Goal: Task Accomplishment & Management: Manage account settings

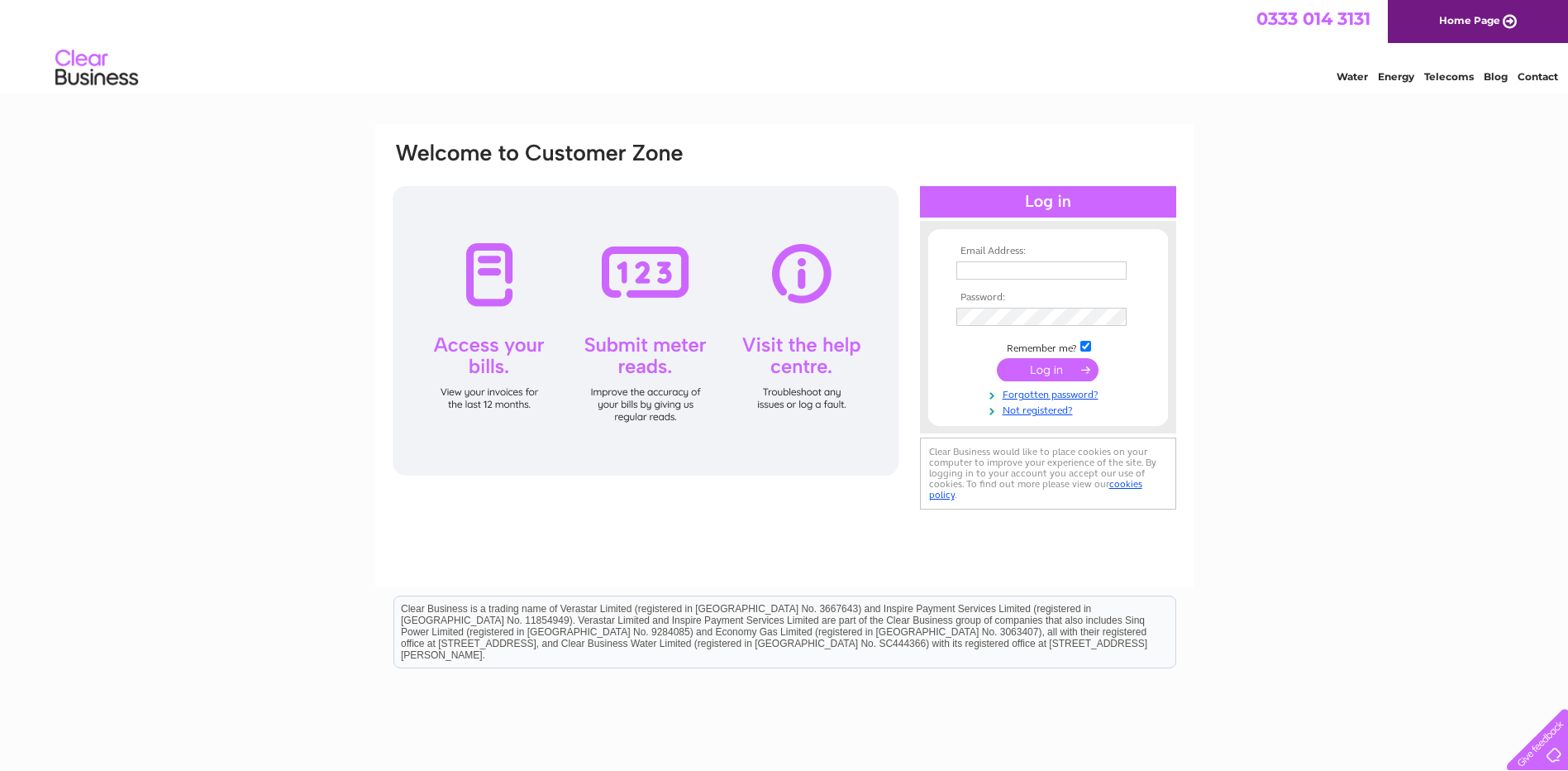
click at [1010, 273] on input "text" at bounding box center [1042, 270] width 171 height 18
type input "accounts@thespottybagshop.co.uk"
click at [997, 360] on input "submit" at bounding box center [1047, 371] width 101 height 23
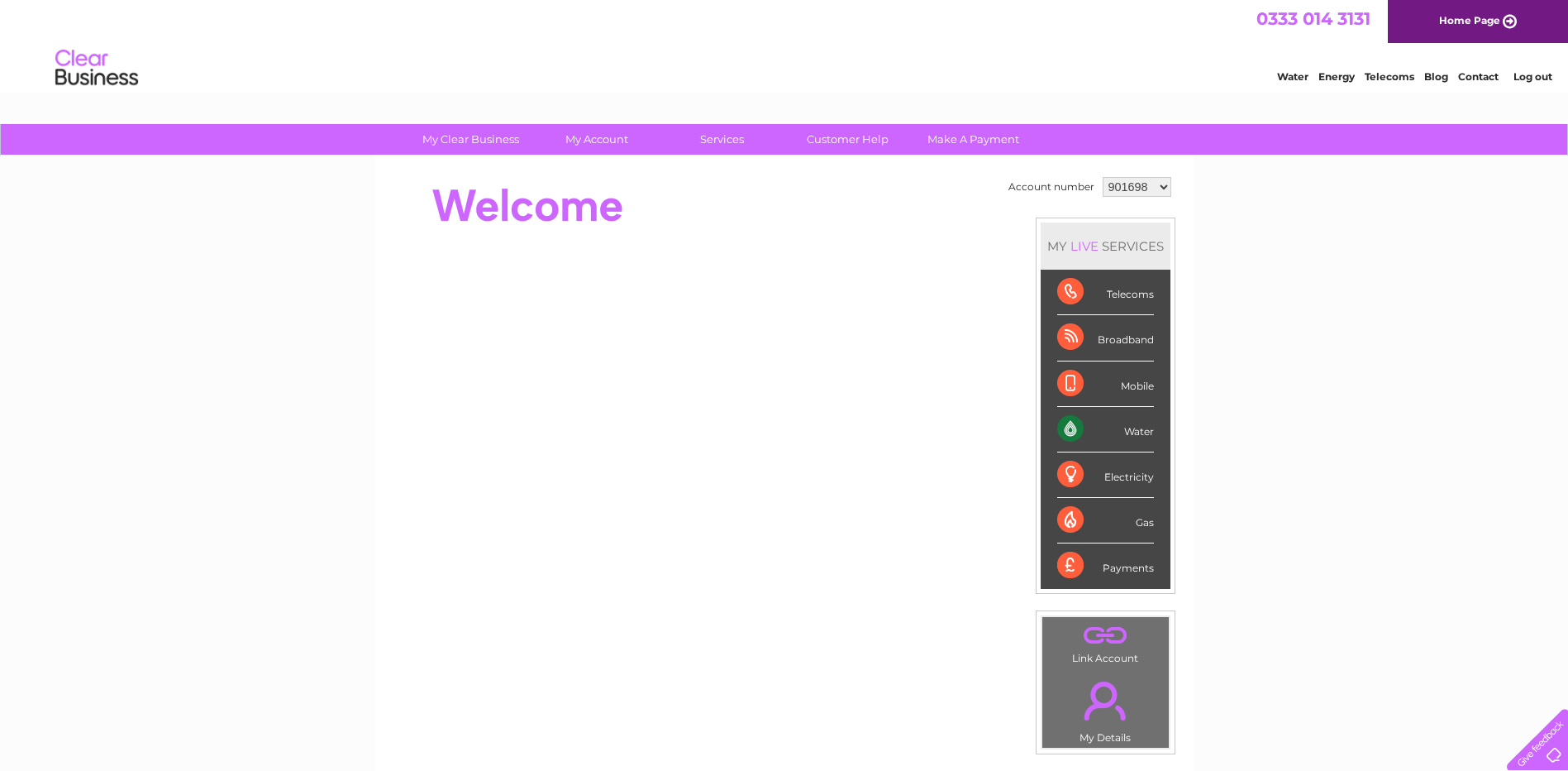
click at [1140, 194] on select "901698 1081710 1095859" at bounding box center [1137, 186] width 68 height 20
click at [1274, 252] on div "My Clear Business Login Details My Details My Preferences Link Account My Accou…" at bounding box center [784, 588] width 1568 height 930
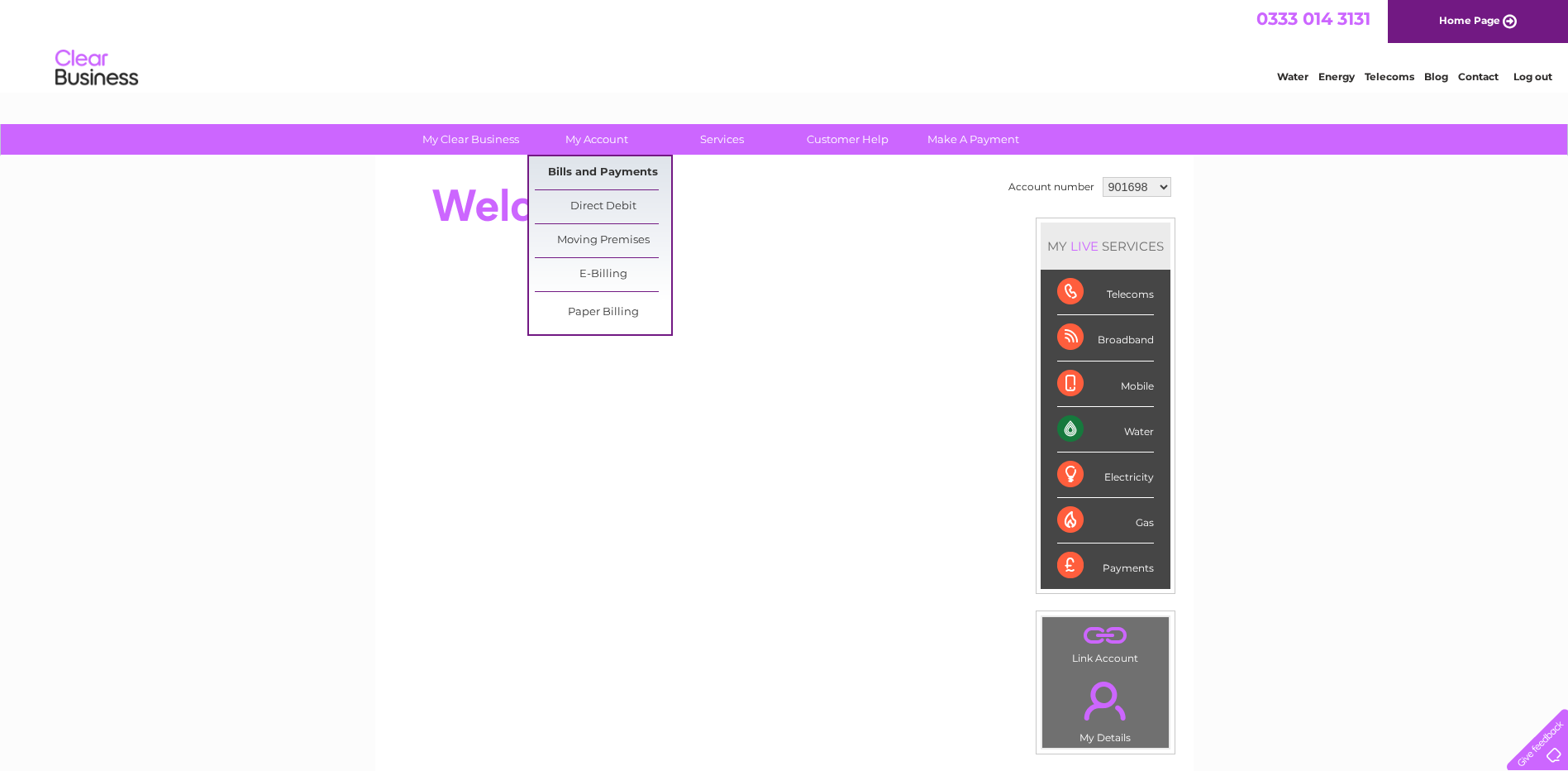
click at [576, 171] on link "Bills and Payments" at bounding box center [603, 172] width 136 height 33
click at [599, 153] on link "My Account" at bounding box center [597, 139] width 136 height 31
click at [599, 140] on link "My Account" at bounding box center [597, 139] width 136 height 31
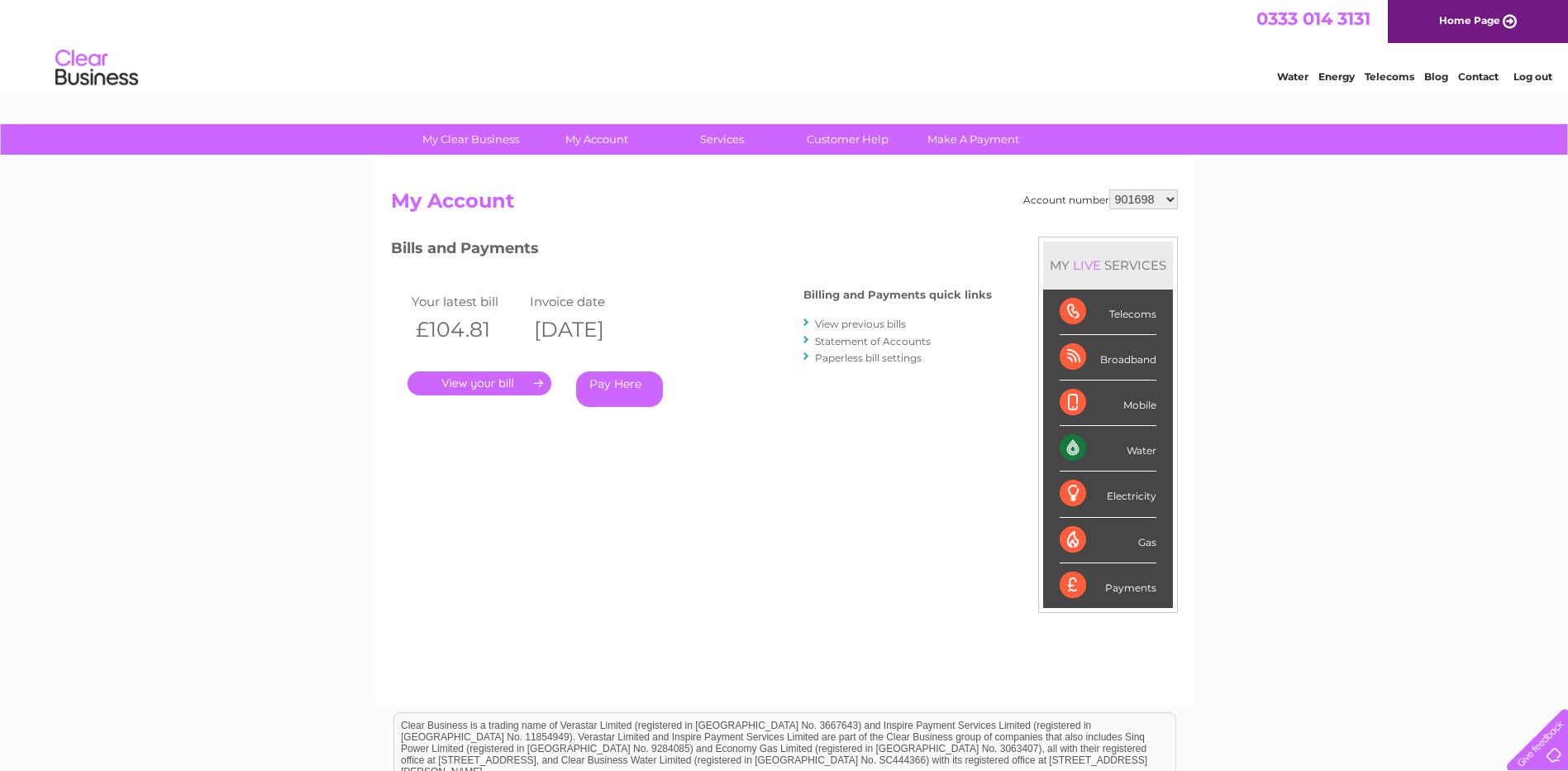
click at [503, 376] on link "." at bounding box center [479, 383] width 144 height 24
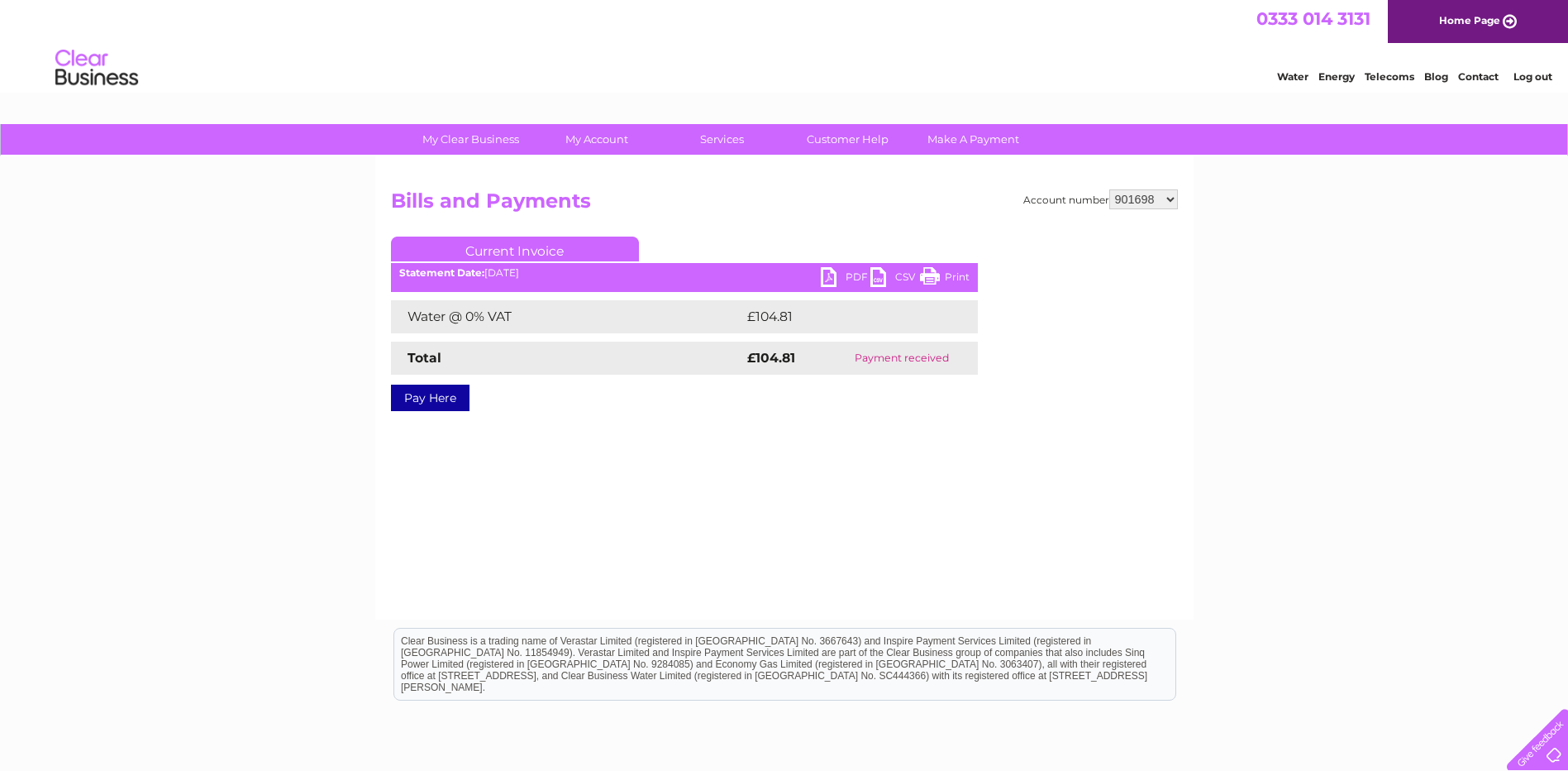
click at [853, 277] on link "PDF" at bounding box center [846, 279] width 49 height 24
click at [1157, 191] on select "901698 1081710 1095859" at bounding box center [1143, 199] width 68 height 20
select select "1081710"
click at [1109, 189] on select "901698 1081710 1095859" at bounding box center [1143, 199] width 68 height 20
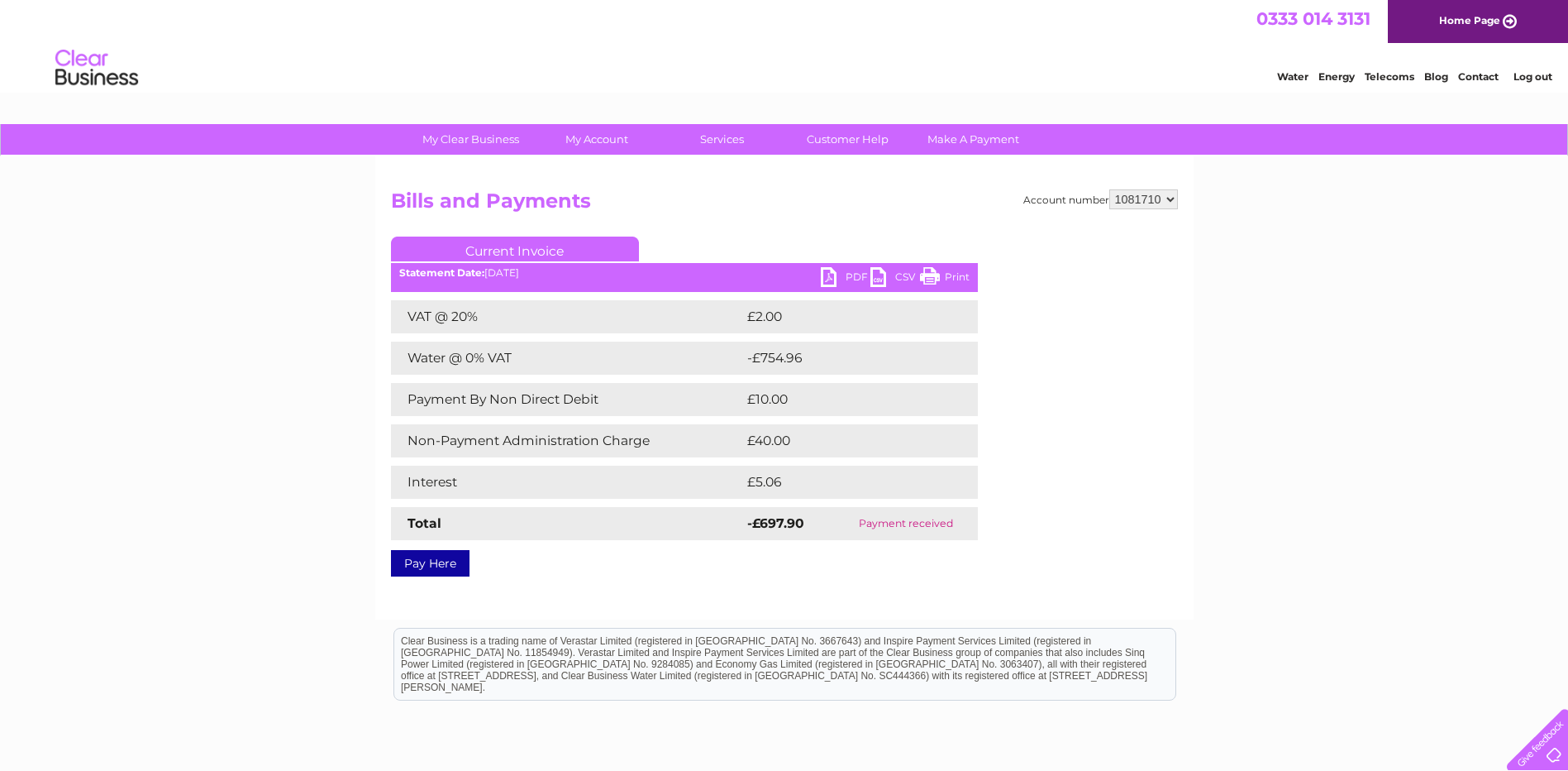
click at [862, 277] on link "PDF" at bounding box center [846, 279] width 49 height 24
click at [1136, 200] on select "901698 1081710 1095859" at bounding box center [1143, 199] width 68 height 20
select select "1095859"
click at [1109, 189] on select "901698 1081710 1095859" at bounding box center [1143, 199] width 68 height 20
click at [849, 275] on link "PDF" at bounding box center [846, 279] width 49 height 24
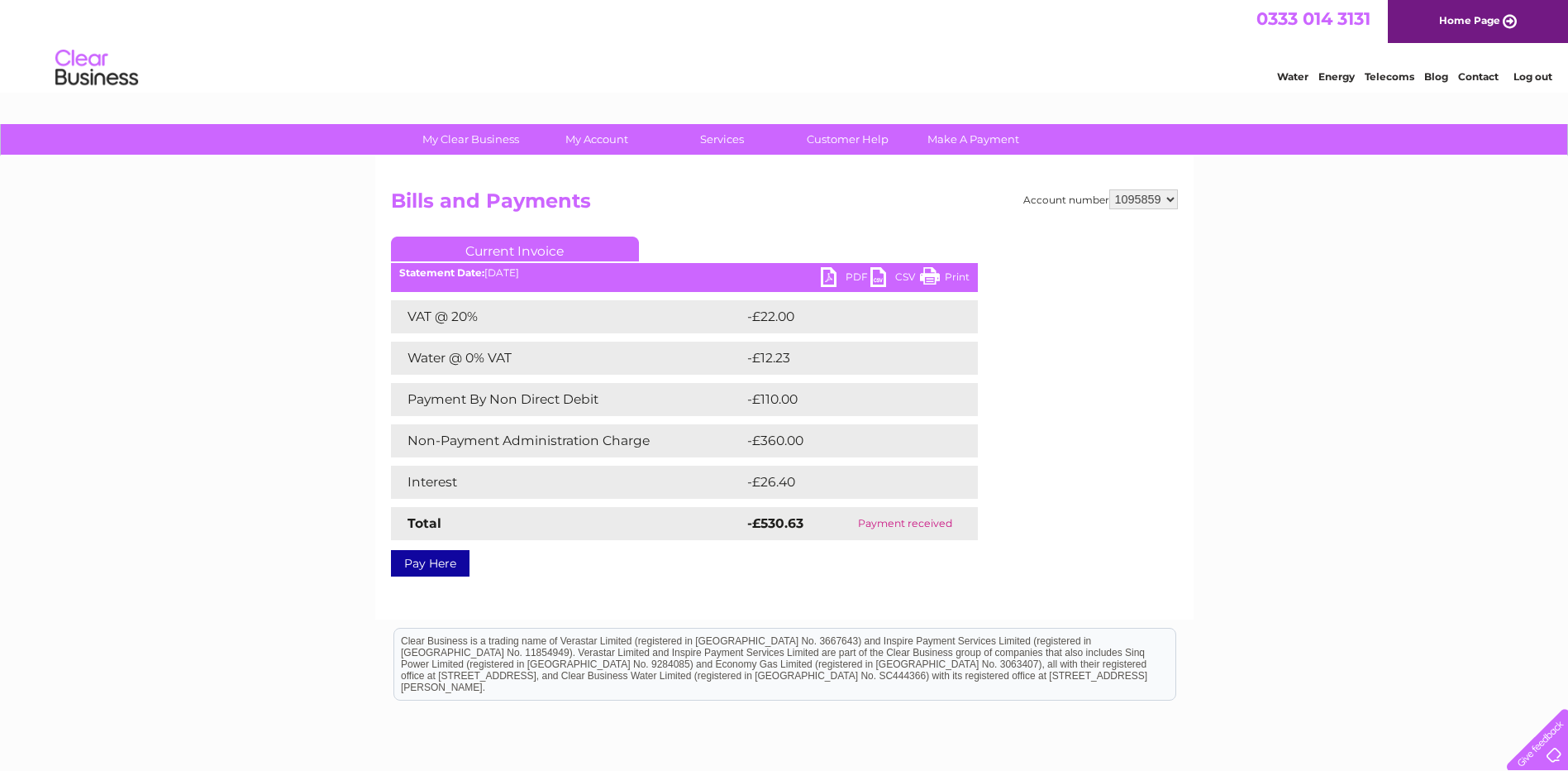
click at [1172, 195] on select "901698 1081710 1095859" at bounding box center [1143, 199] width 68 height 20
click at [1151, 195] on select "901698 1081710 1095859" at bounding box center [1143, 199] width 68 height 20
click at [913, 177] on div "Account number 901698 1081710 1095859 Bills and Payments Current Invoice PDF CS…" at bounding box center [784, 387] width 819 height 463
click at [1141, 208] on select "901698 1081710 1095859" at bounding box center [1143, 199] width 68 height 20
select select "901698"
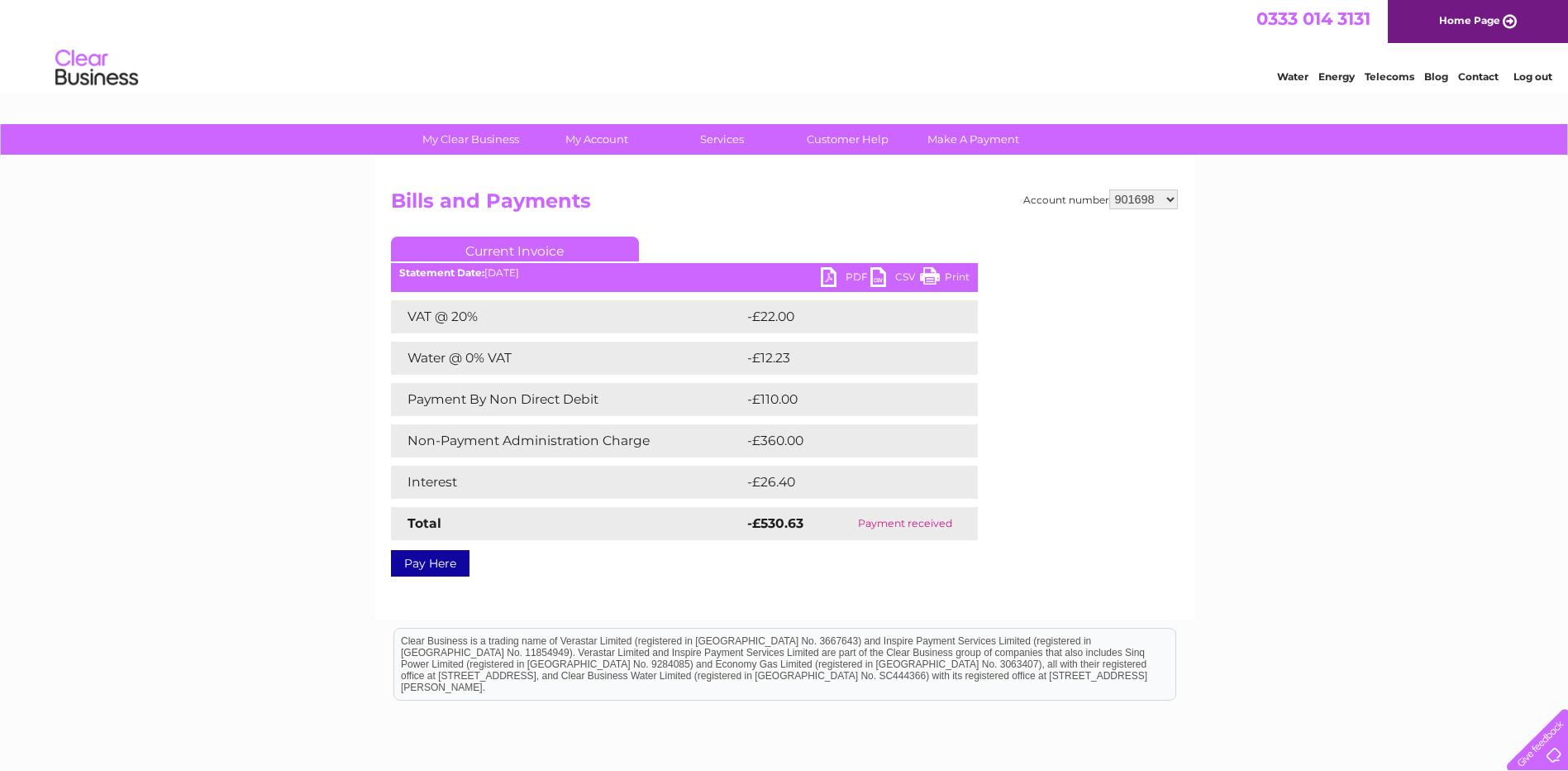
click at [1109, 189] on select "901698 1081710 1095859" at bounding box center [1143, 199] width 68 height 20
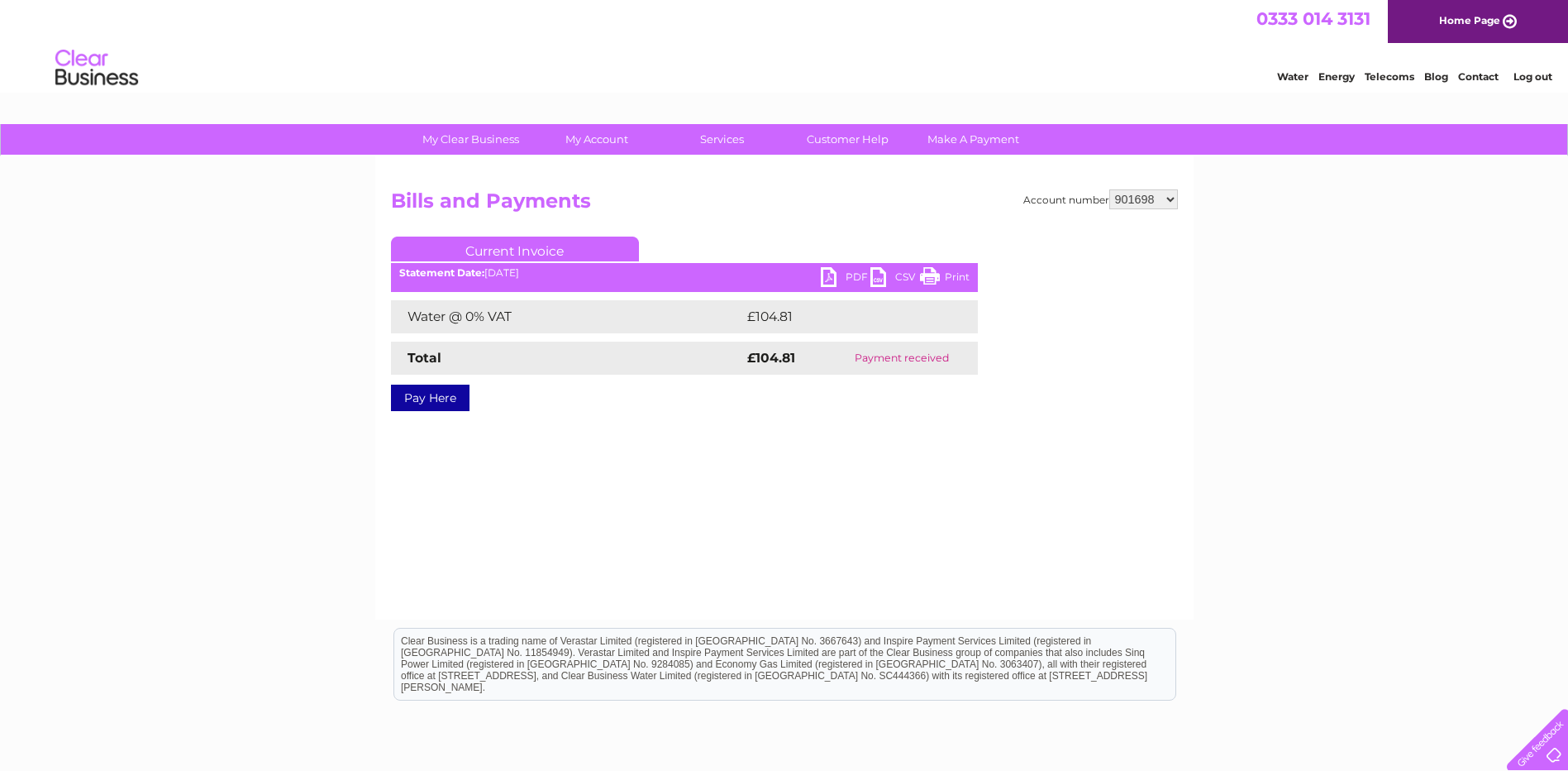
click at [827, 270] on link "PDF" at bounding box center [846, 279] width 49 height 24
